Goal: Find specific page/section: Find specific page/section

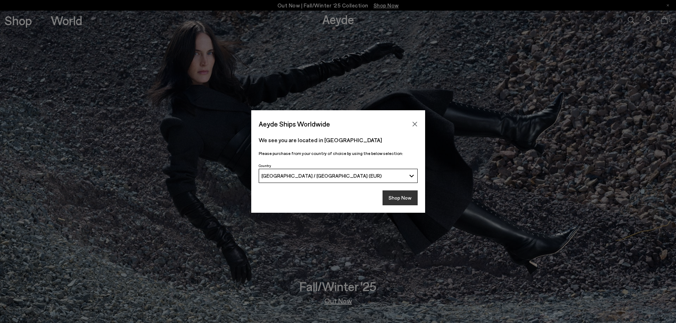
click at [405, 203] on button "Shop Now" at bounding box center [400, 198] width 35 height 15
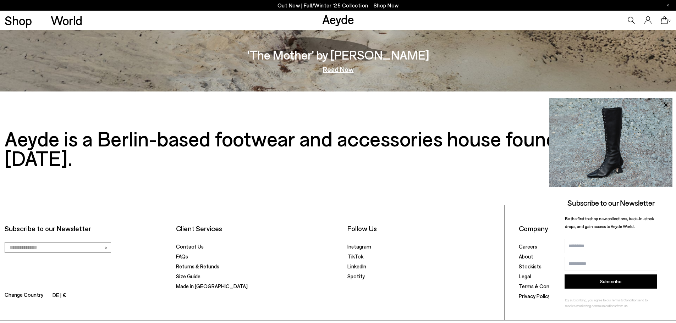
scroll to position [1473, 0]
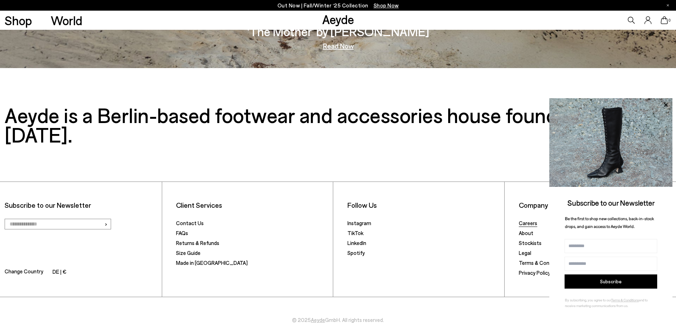
click at [528, 220] on link "Careers" at bounding box center [528, 223] width 18 height 6
